Goal: Task Accomplishment & Management: Use online tool/utility

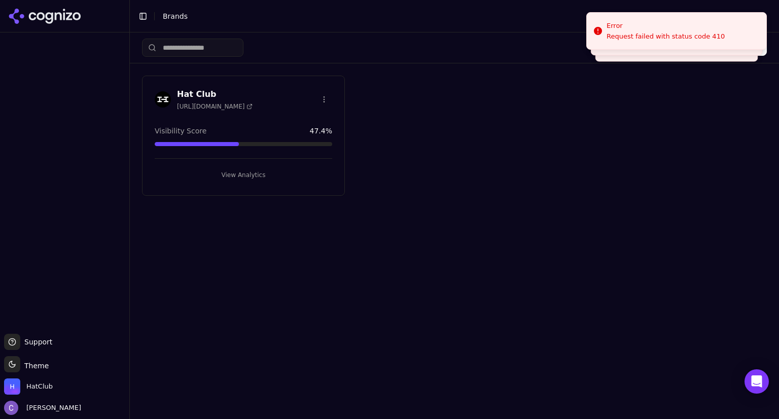
click at [303, 179] on button "View Analytics" at bounding box center [243, 175] width 177 height 16
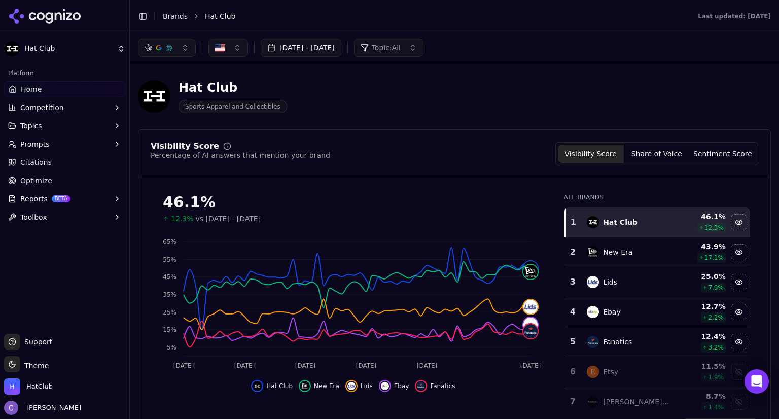
click at [341, 51] on button "[DATE] - [DATE]" at bounding box center [301, 48] width 81 height 18
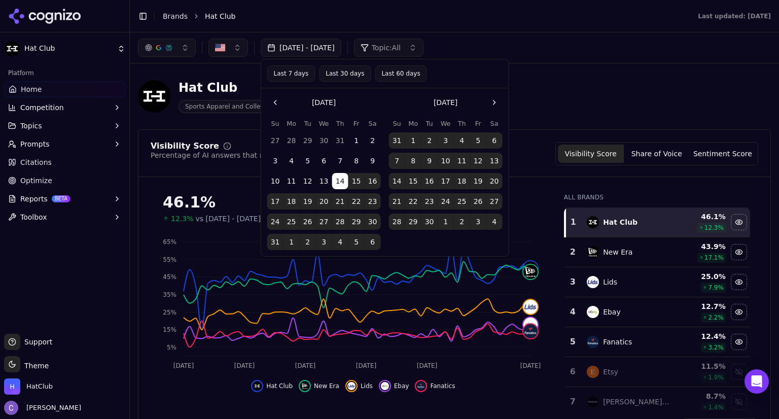
click at [398, 74] on button "Last 60 days" at bounding box center [401, 73] width 52 height 16
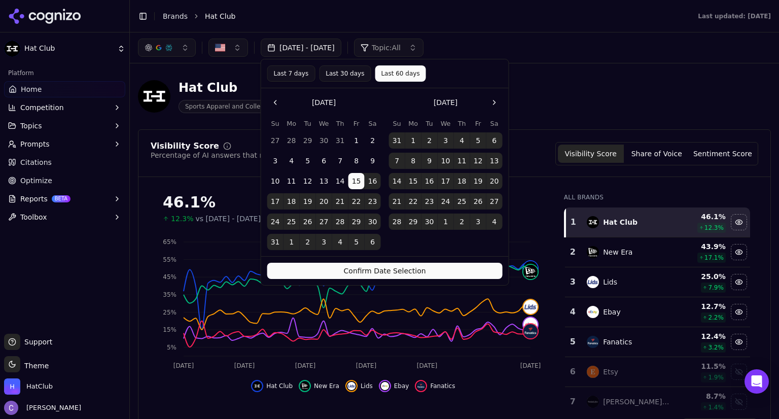
click at [404, 272] on button "Confirm Date Selection" at bounding box center [384, 271] width 235 height 16
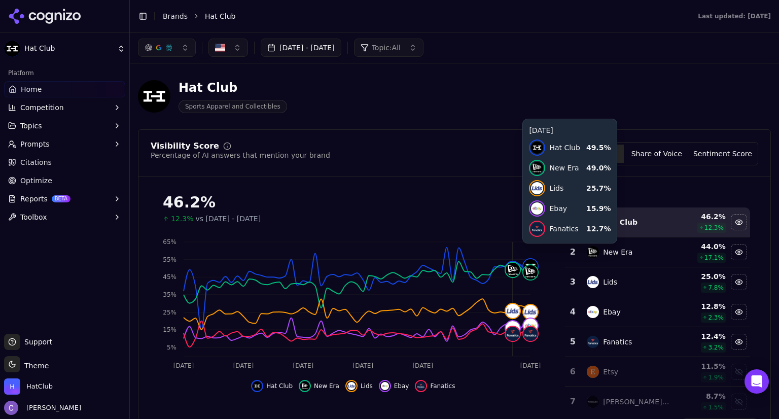
click at [186, 49] on button "button" at bounding box center [167, 48] width 58 height 18
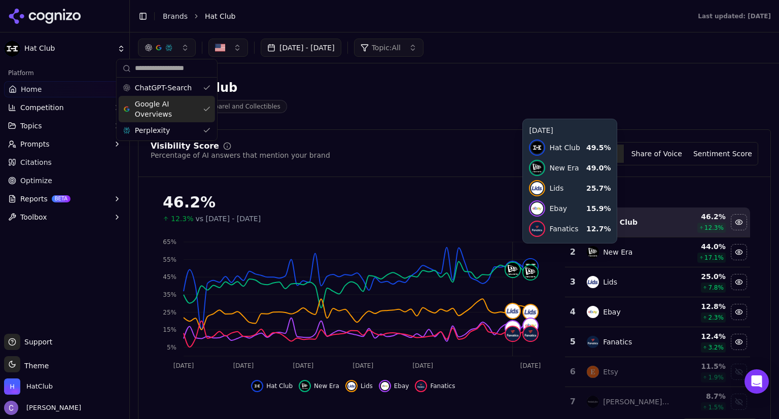
click at [200, 106] on div "Google AI Overviews" at bounding box center [167, 109] width 96 height 26
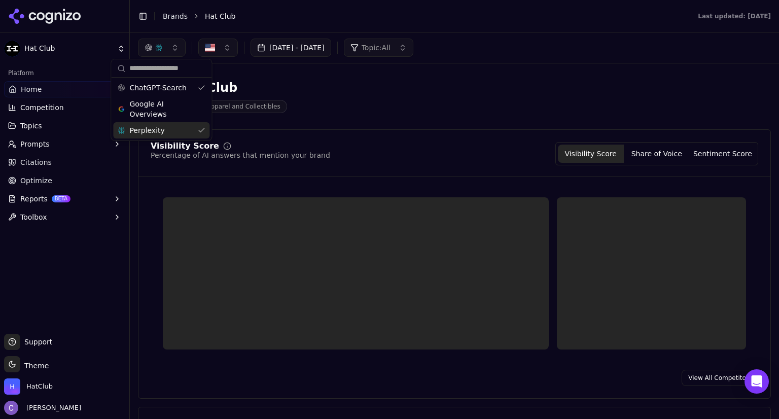
click at [199, 130] on div "Perplexity" at bounding box center [161, 130] width 96 height 16
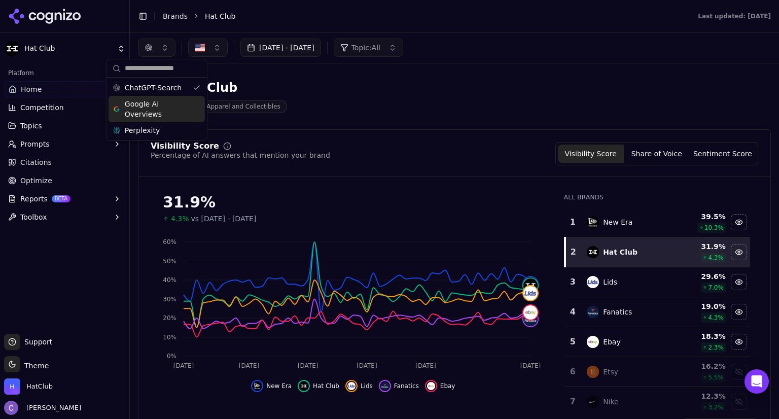
click at [197, 106] on div "Google AI Overviews" at bounding box center [157, 109] width 96 height 26
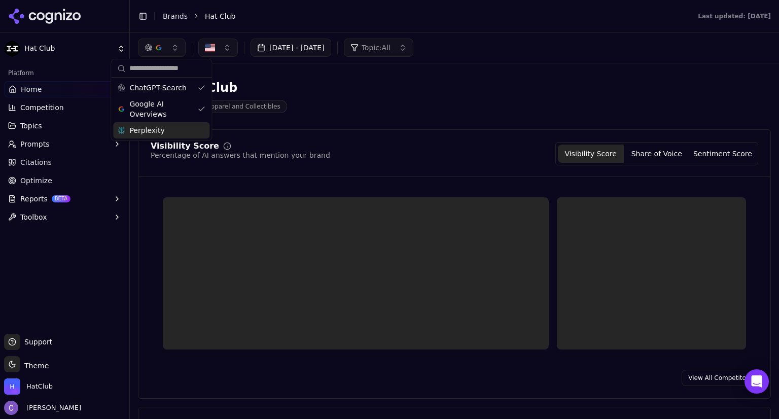
click at [205, 131] on div "Perplexity" at bounding box center [161, 130] width 96 height 16
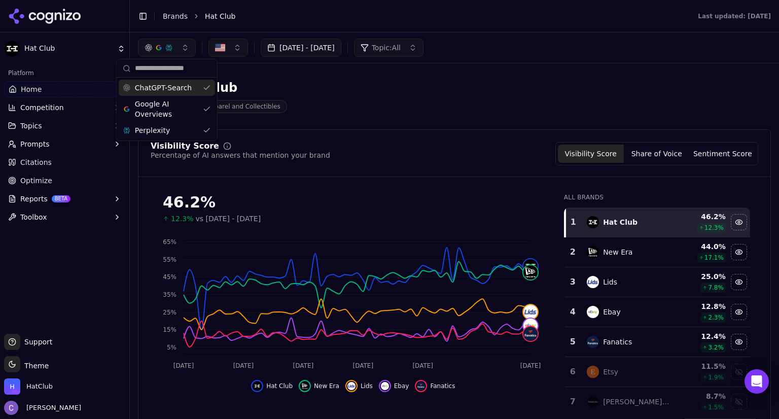
click at [327, 118] on div "Hat Club Sports Apparel and Collectibles" at bounding box center [454, 97] width 633 height 50
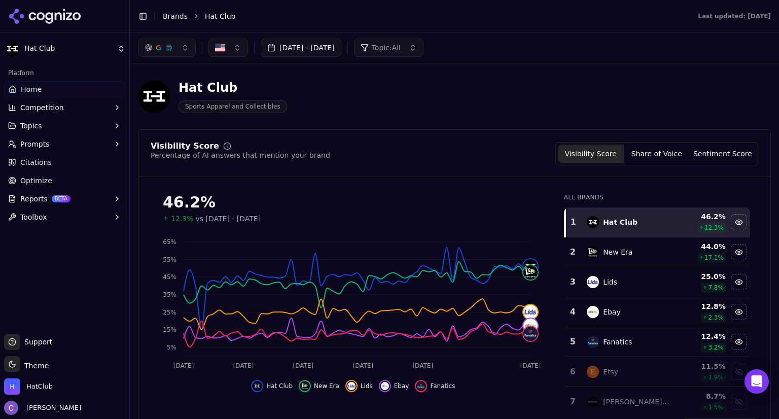
click at [66, 180] on link "Optimize" at bounding box center [64, 180] width 121 height 16
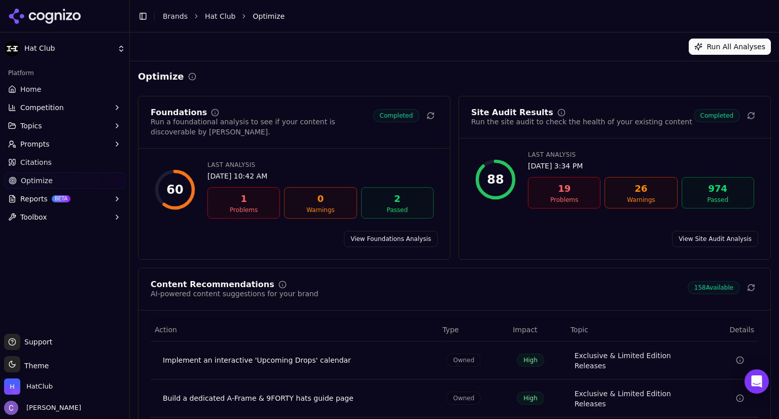
click at [47, 88] on link "Home" at bounding box center [64, 89] width 121 height 16
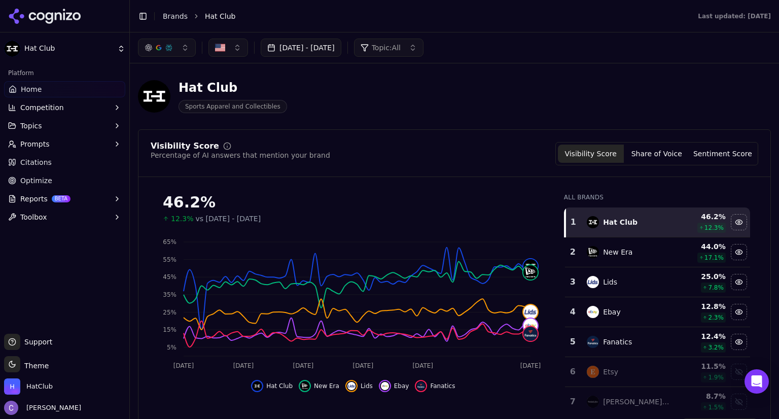
click at [50, 128] on button "Topics" at bounding box center [64, 126] width 121 height 16
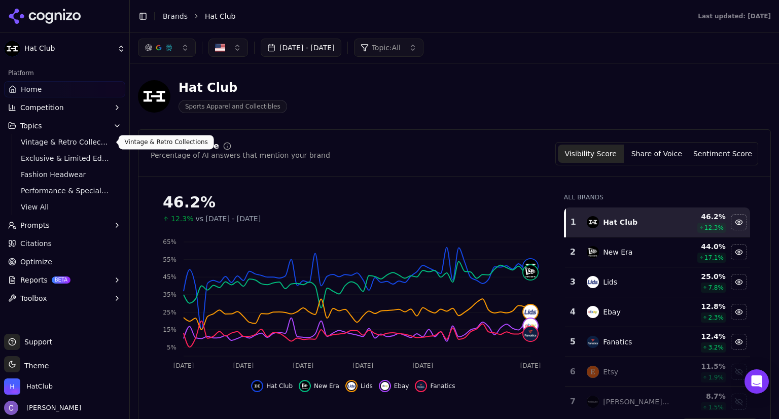
click at [47, 139] on span "Vintage & Retro Collections" at bounding box center [65, 142] width 88 height 10
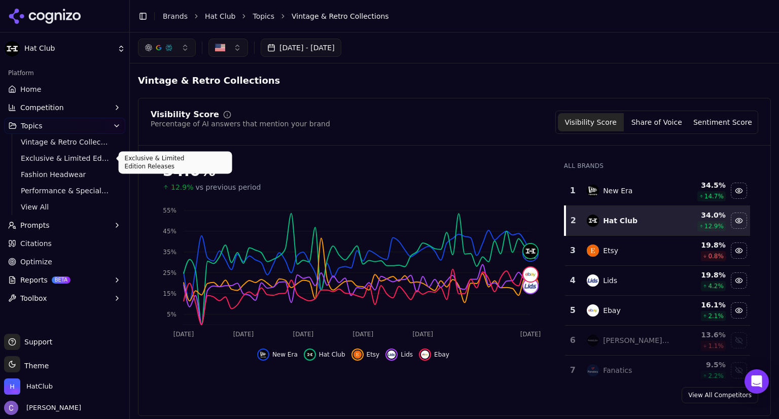
click at [80, 159] on span "Exclusive & Limited Edition Releases" at bounding box center [65, 158] width 88 height 10
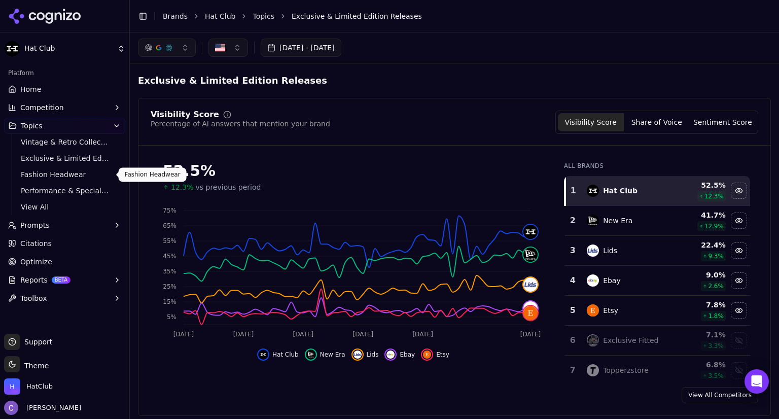
click at [55, 176] on span "Fashion Headwear" at bounding box center [65, 174] width 88 height 10
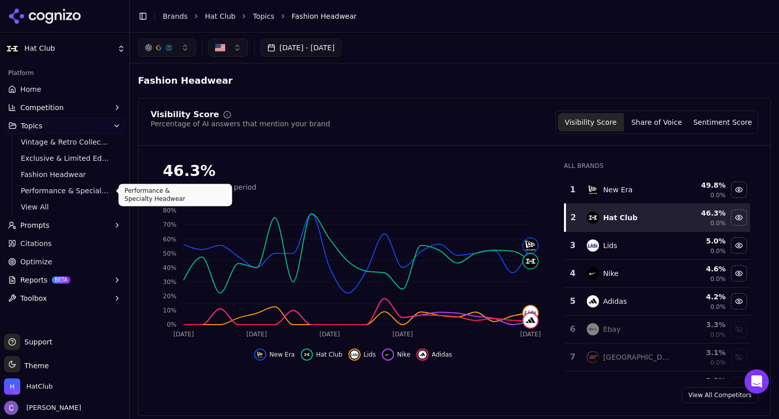
click at [73, 192] on span "Performance & Specialty Headwear" at bounding box center [65, 191] width 88 height 10
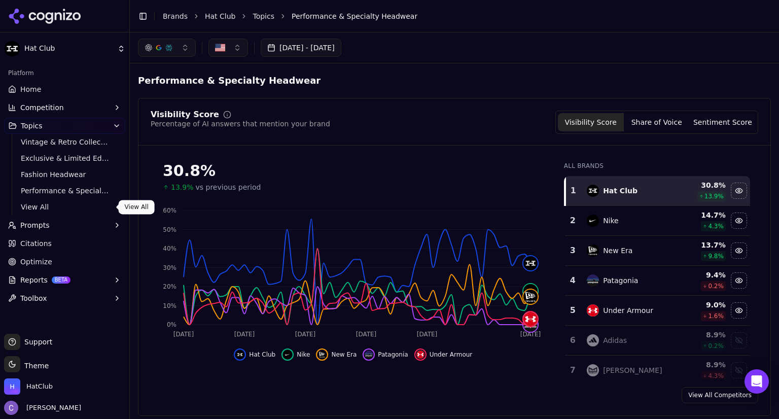
click at [60, 206] on span "View All" at bounding box center [65, 207] width 88 height 10
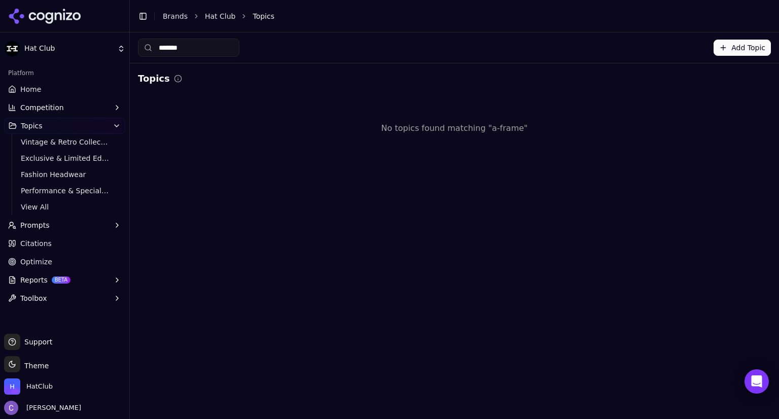
click at [222, 50] on input "*******" at bounding box center [188, 48] width 101 height 18
type input "*"
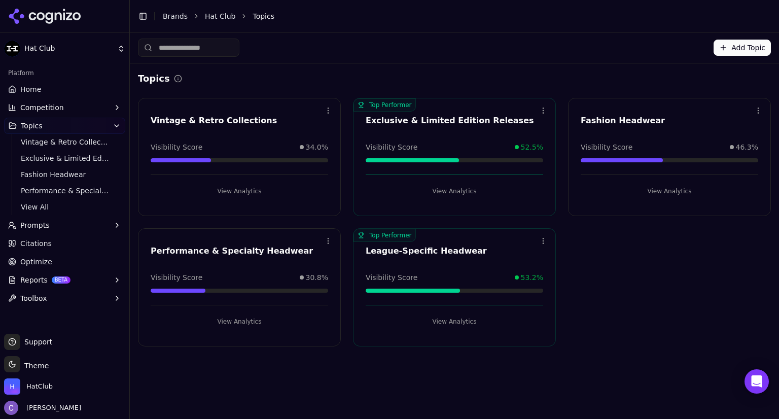
click at [446, 325] on button "View Analytics" at bounding box center [454, 321] width 177 height 16
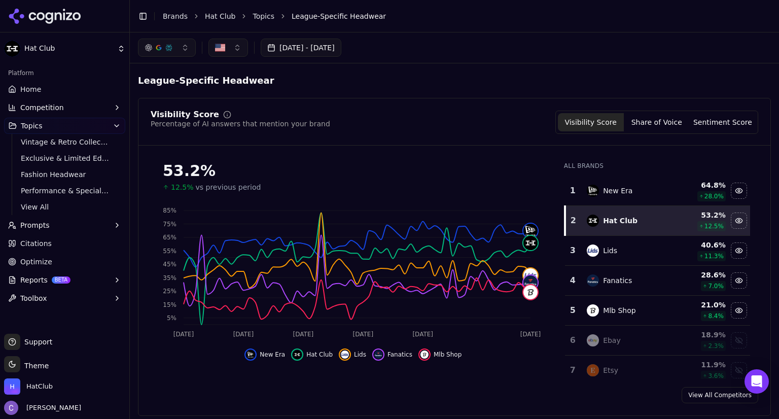
click at [43, 223] on span "Prompts" at bounding box center [34, 225] width 29 height 10
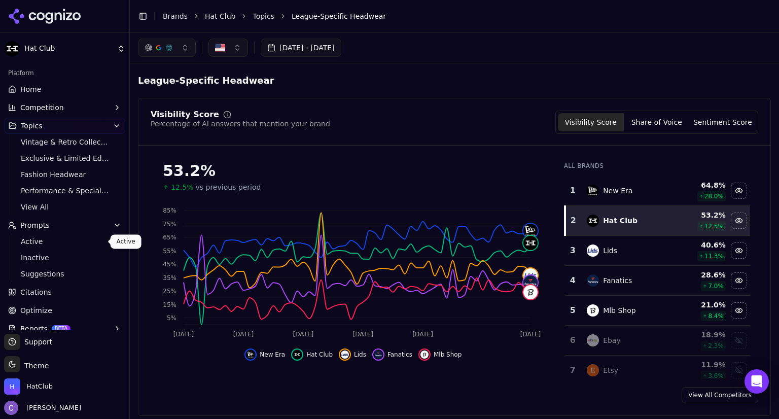
click at [39, 244] on span "Active" at bounding box center [65, 241] width 88 height 10
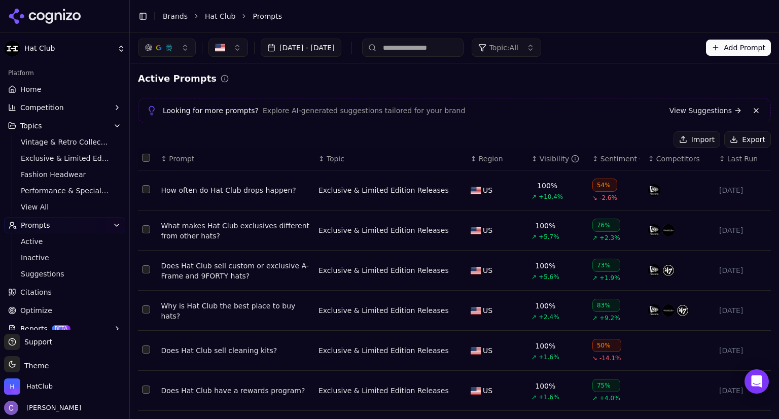
click at [445, 47] on input at bounding box center [412, 48] width 101 height 18
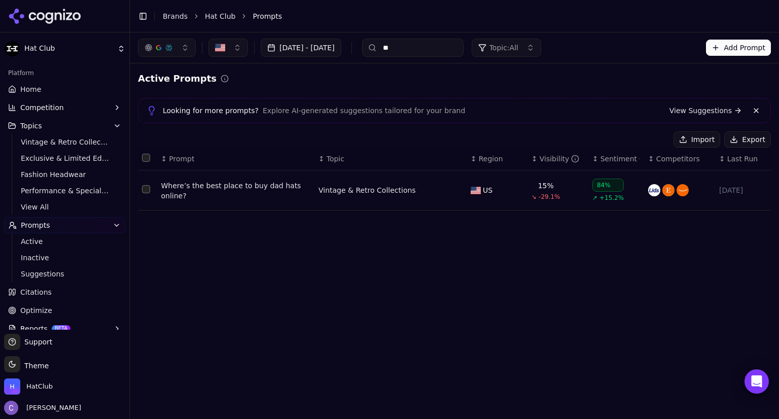
type input "*"
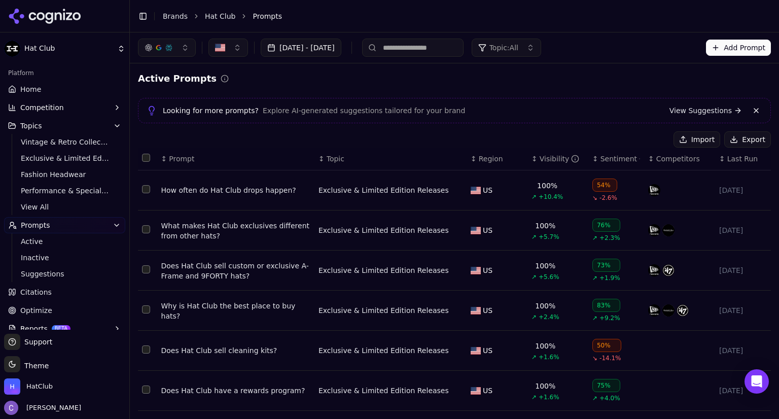
click at [527, 164] on th "↕ Visibility" at bounding box center [557, 159] width 61 height 23
click at [531, 162] on div "↕ Visibility" at bounding box center [557, 159] width 53 height 10
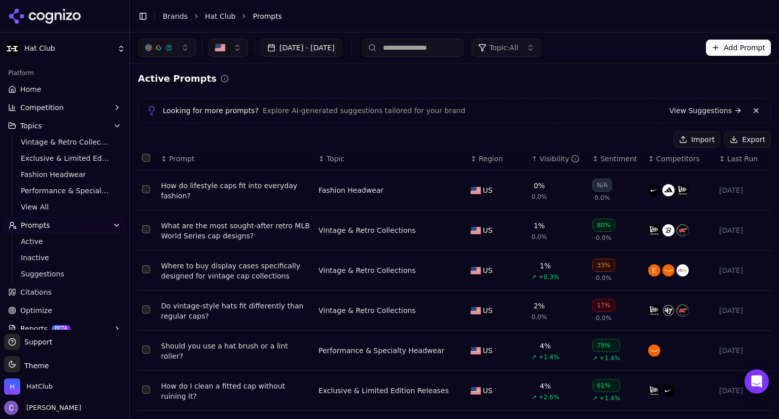
scroll to position [185, 0]
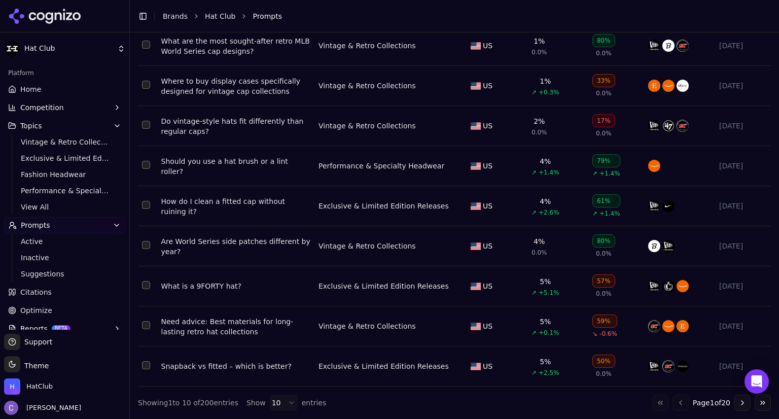
click at [32, 86] on span "Home" at bounding box center [30, 89] width 21 height 10
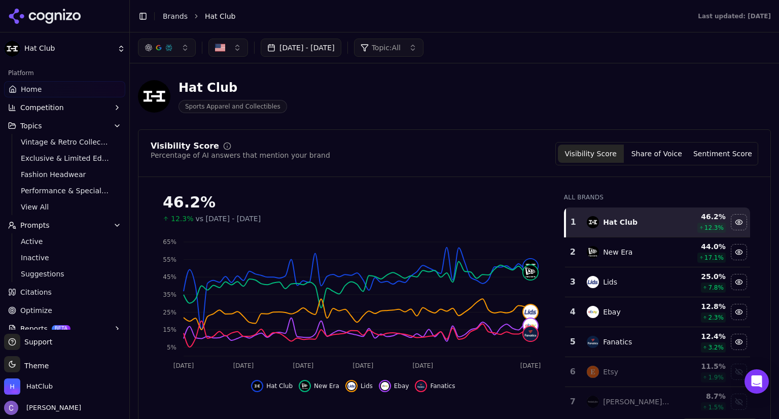
click at [185, 51] on button "button" at bounding box center [167, 48] width 58 height 18
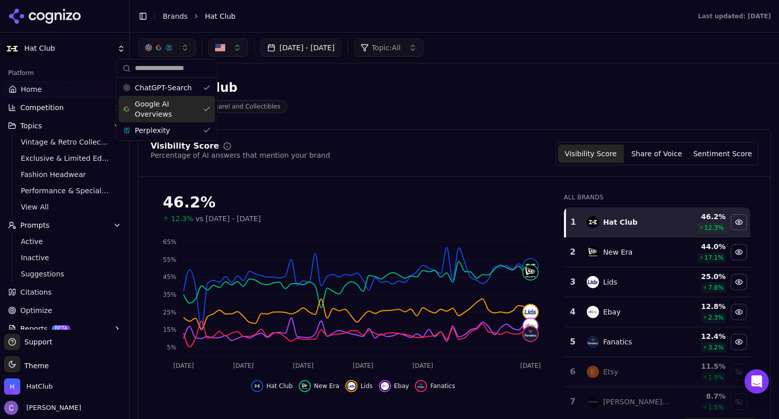
click at [206, 112] on div "Google AI Overviews" at bounding box center [167, 109] width 96 height 26
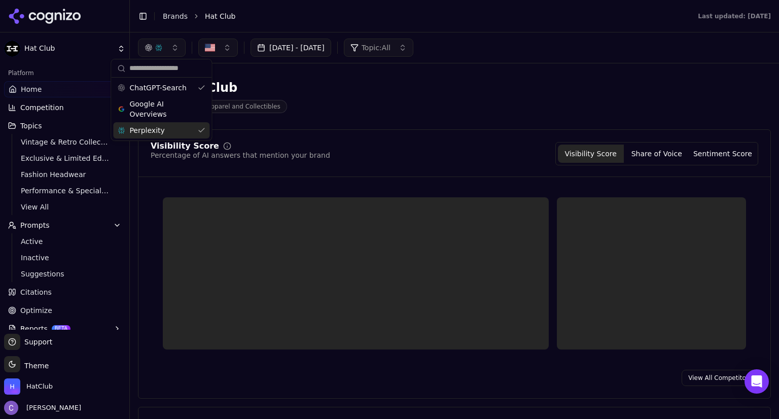
click at [205, 124] on div "Perplexity" at bounding box center [161, 130] width 96 height 16
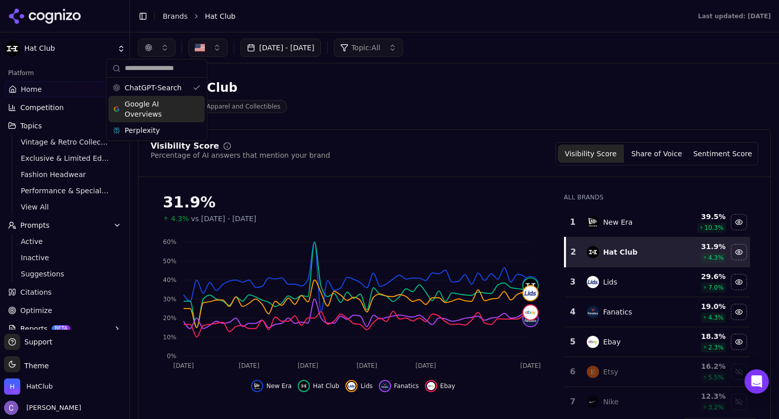
click at [199, 107] on div "Google AI Overviews" at bounding box center [157, 109] width 96 height 26
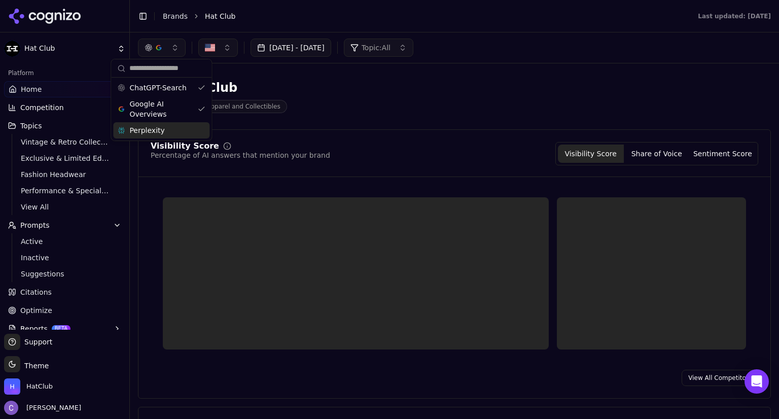
click at [197, 135] on div "Perplexity" at bounding box center [161, 130] width 96 height 16
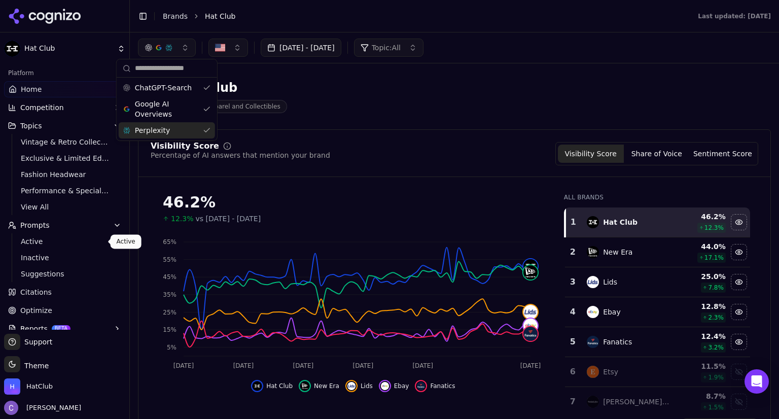
click at [34, 238] on span "Active" at bounding box center [65, 241] width 88 height 10
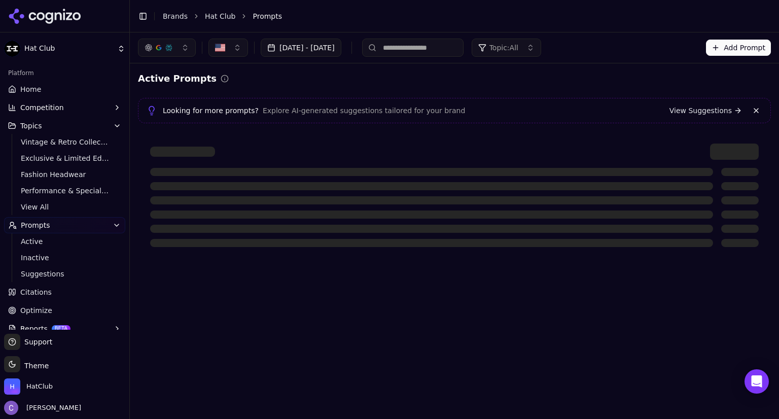
click at [443, 45] on input at bounding box center [412, 48] width 101 height 18
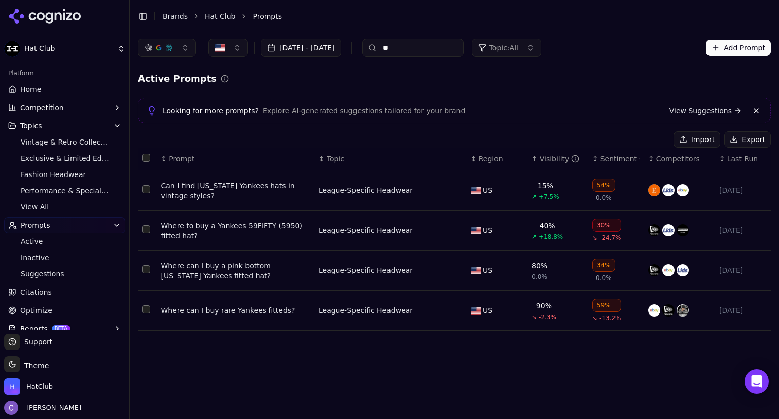
type input "*"
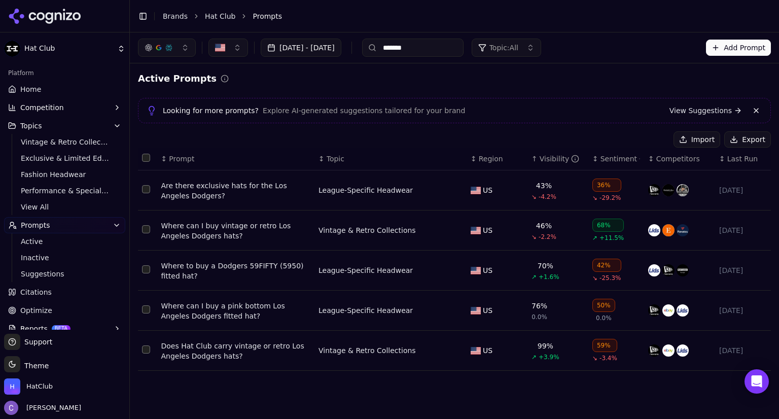
type input "*******"
